Goal: Find specific page/section: Find specific page/section

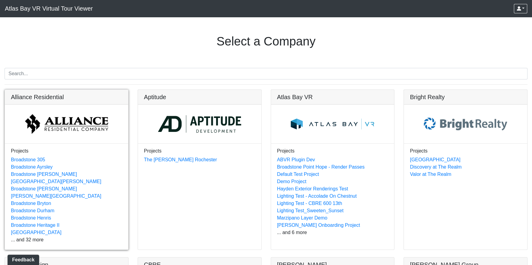
click at [91, 90] on link at bounding box center [66, 90] width 123 height 0
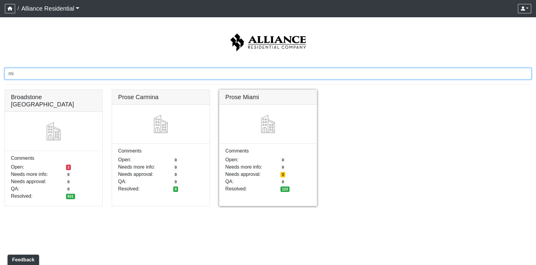
type input "mi"
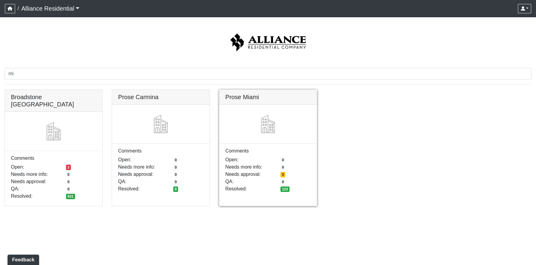
click at [251, 90] on link at bounding box center [268, 90] width 98 height 0
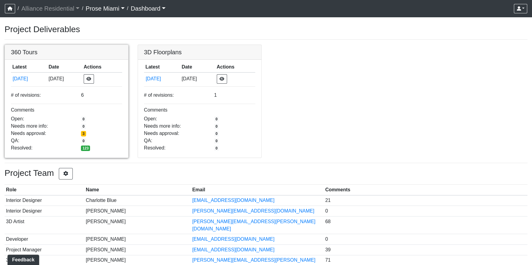
click at [82, 45] on link at bounding box center [66, 45] width 123 height 0
click at [90, 31] on h3 "Project Deliverables" at bounding box center [266, 29] width 522 height 10
click at [85, 28] on h3 "Project Deliverables" at bounding box center [266, 29] width 522 height 10
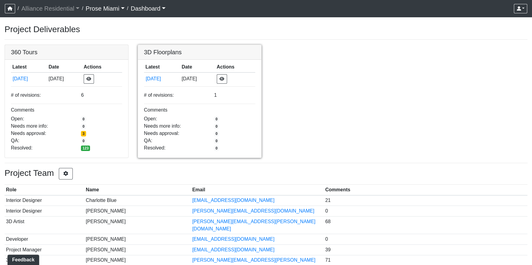
click at [164, 45] on link at bounding box center [199, 45] width 123 height 0
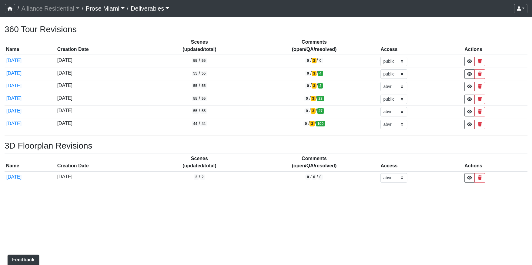
click at [200, 207] on div "360 Tour Revisions Name Creation Date Scenes (updated/total) Comments (open/QA/…" at bounding box center [266, 205] width 532 height 362
click at [267, 24] on div "/ Alliance Residential Alliance Residential Loading... / Prose Miami Loading...…" at bounding box center [266, 193] width 532 height 386
